Goal: Information Seeking & Learning: Learn about a topic

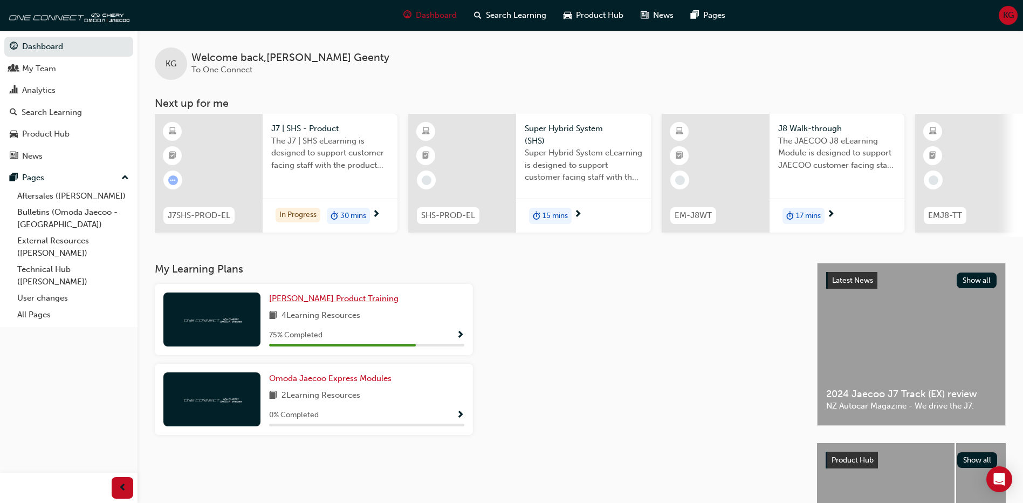
click at [308, 299] on span "[PERSON_NAME] Product Training" at bounding box center [333, 298] width 129 height 10
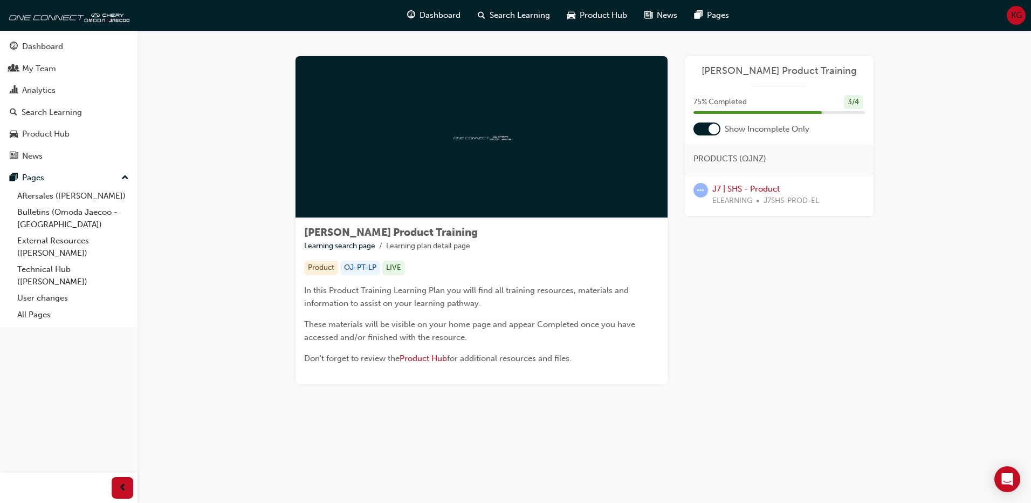
click at [476, 154] on div at bounding box center [482, 137] width 372 height 162
click at [751, 188] on link "J7 | SHS - Product" at bounding box center [745, 189] width 67 height 10
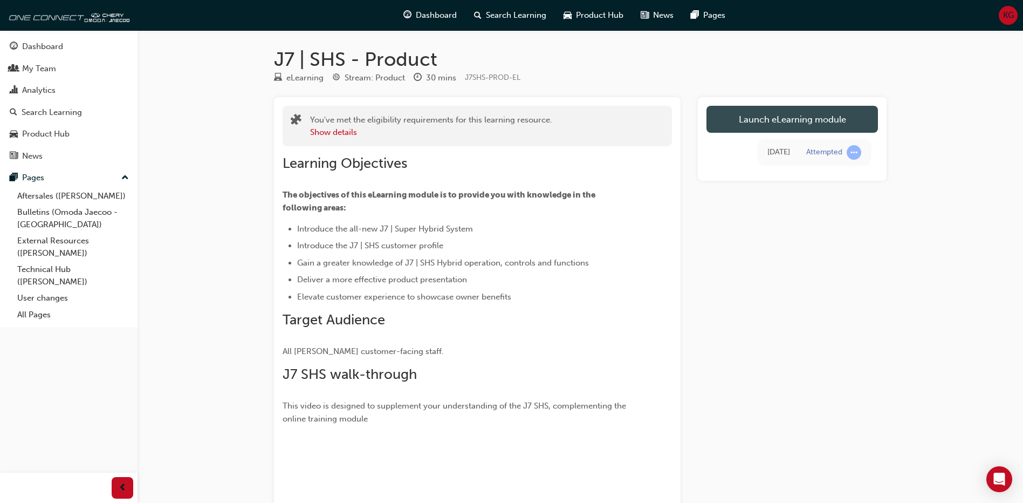
click at [756, 121] on link "Launch eLearning module" at bounding box center [791, 119] width 171 height 27
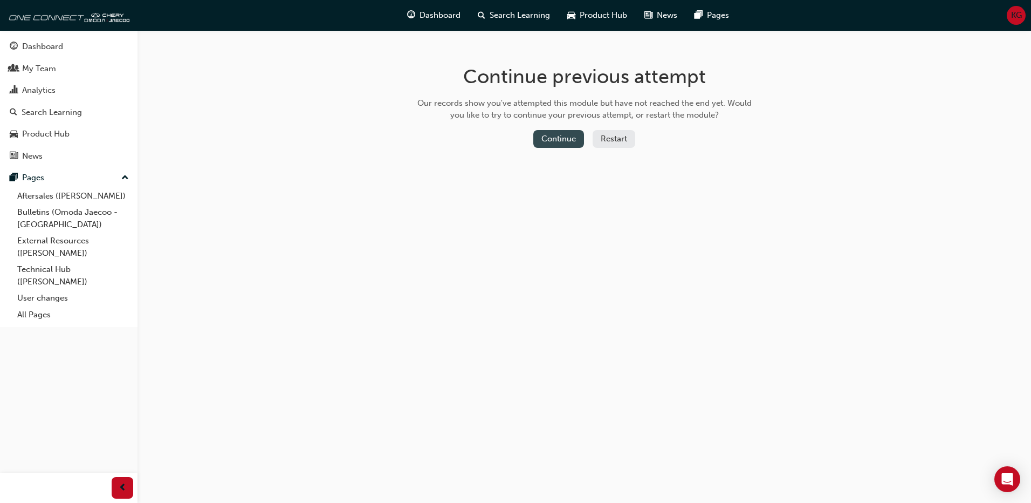
click at [561, 140] on button "Continue" at bounding box center [558, 139] width 51 height 18
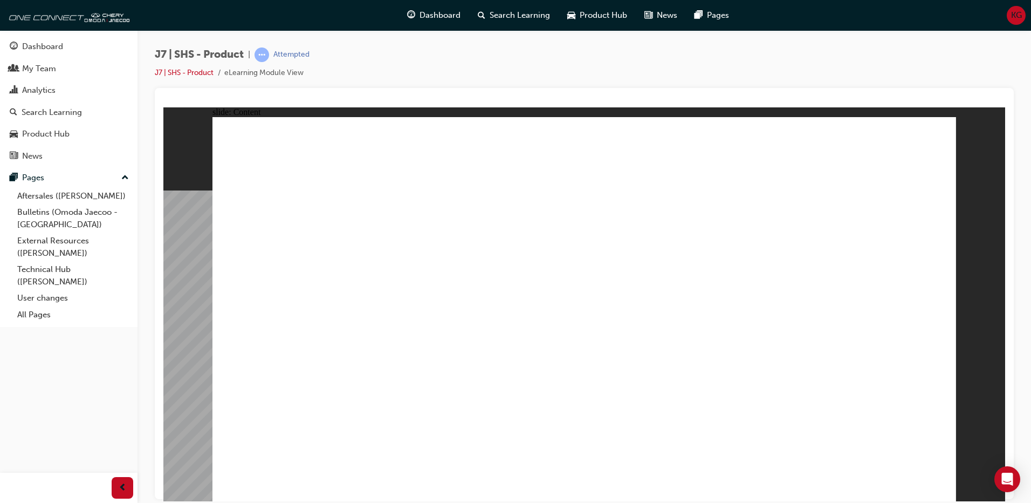
drag, startPoint x: 890, startPoint y: 160, endPoint x: 888, endPoint y: 193, distance: 33.5
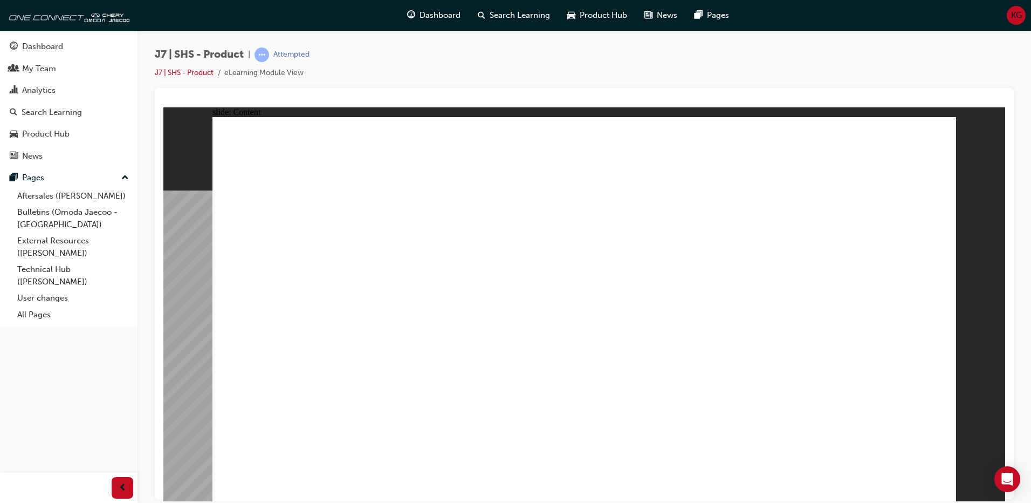
drag, startPoint x: 394, startPoint y: 335, endPoint x: 436, endPoint y: 334, distance: 41.5
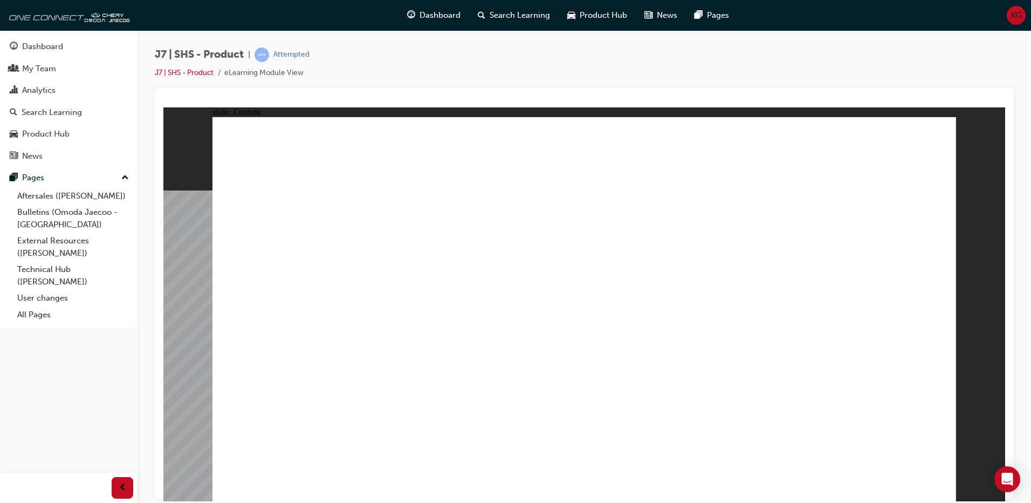
drag, startPoint x: 663, startPoint y: 389, endPoint x: 667, endPoint y: 413, distance: 24.0
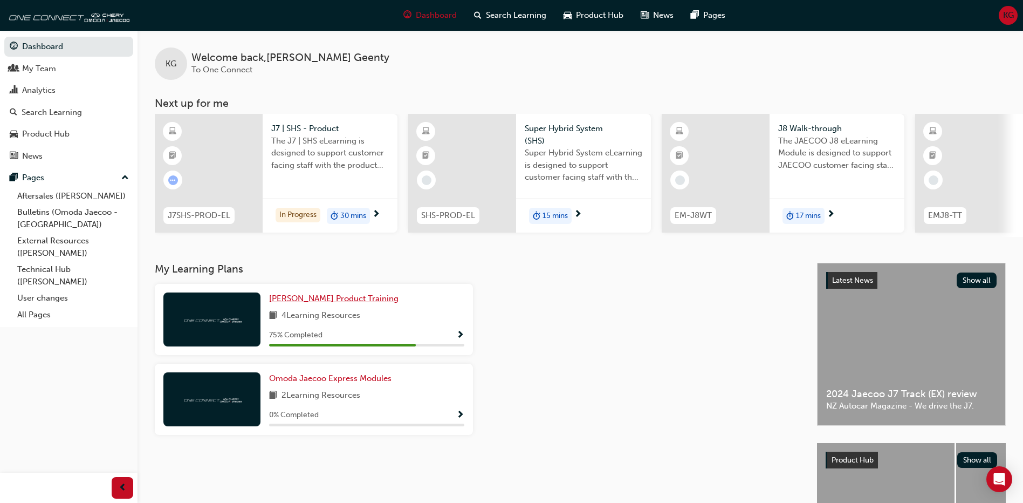
click at [351, 300] on span "[PERSON_NAME] Product Training" at bounding box center [333, 298] width 129 height 10
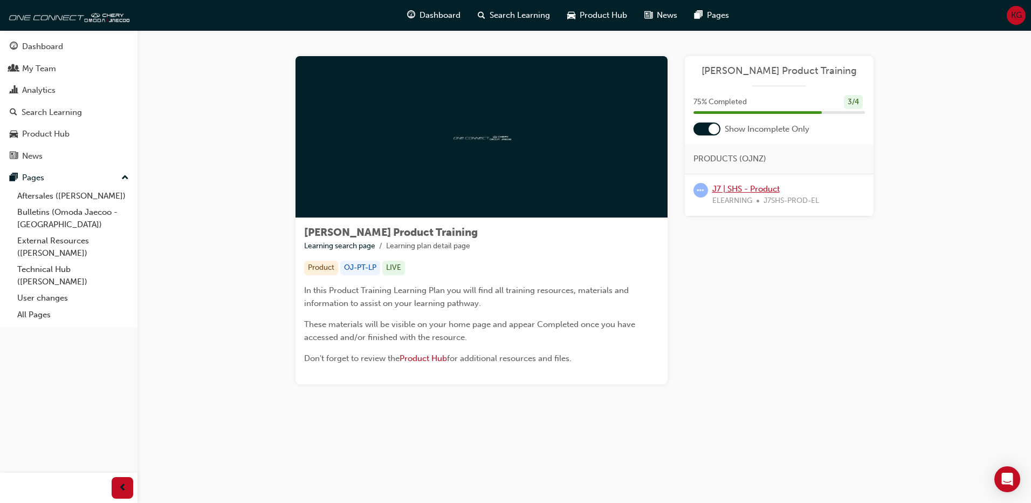
click at [726, 189] on link "J7 | SHS - Product" at bounding box center [745, 189] width 67 height 10
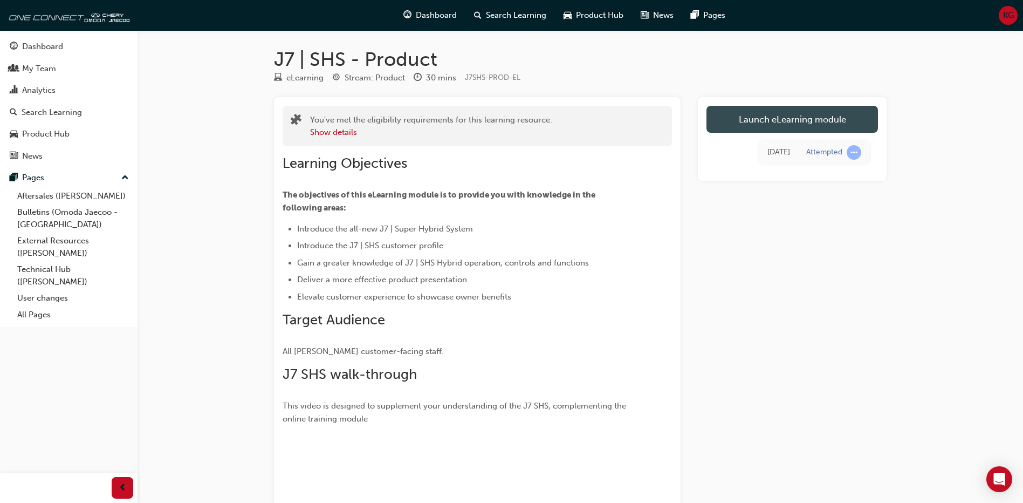
click at [765, 119] on link "Launch eLearning module" at bounding box center [791, 119] width 171 height 27
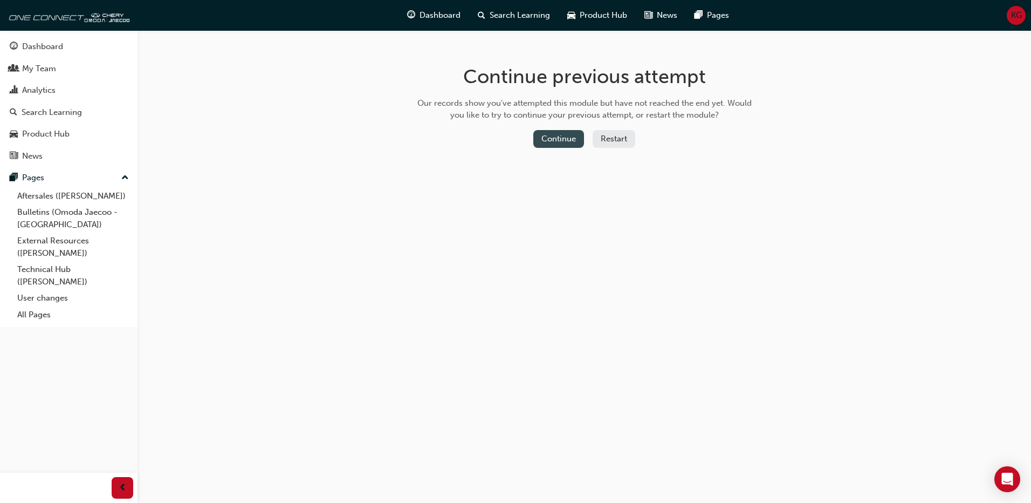
click at [559, 139] on button "Continue" at bounding box center [558, 139] width 51 height 18
